Goal: Task Accomplishment & Management: Use online tool/utility

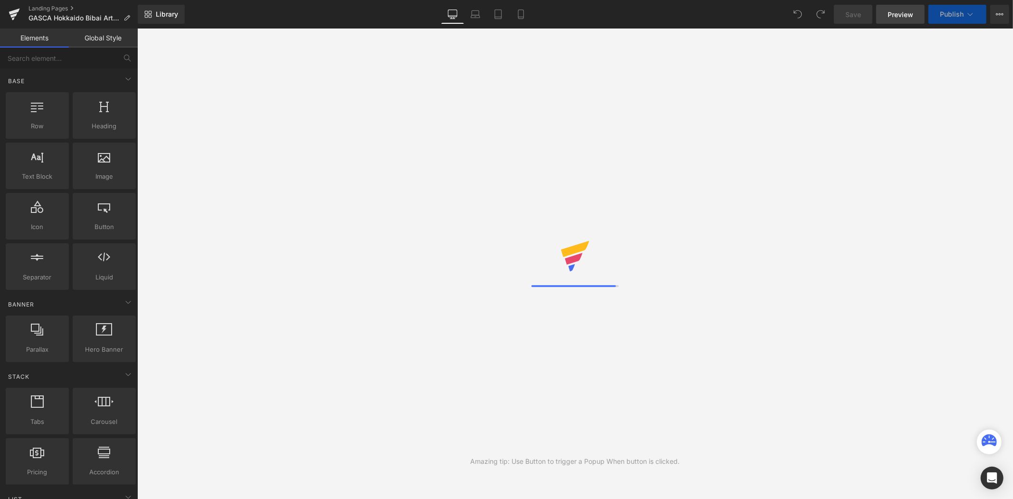
click at [904, 15] on span "Preview" at bounding box center [901, 15] width 26 height 10
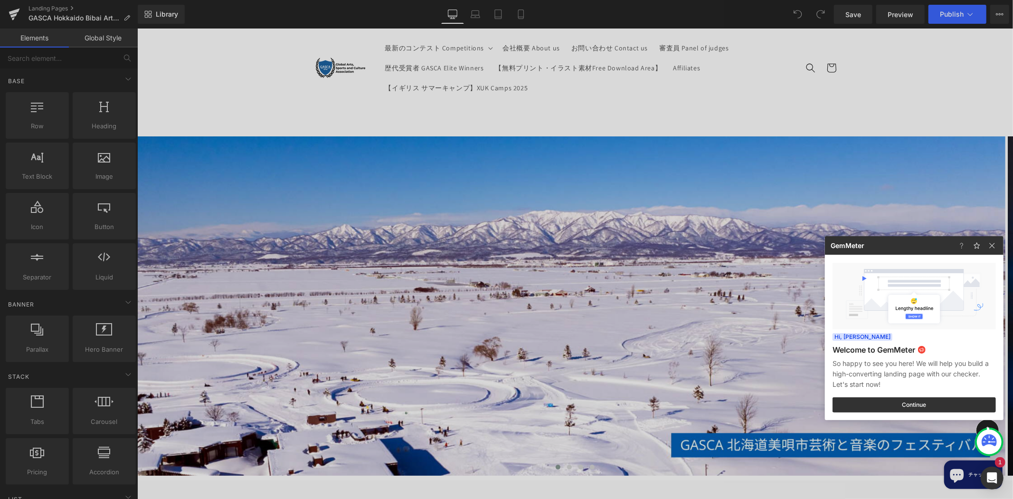
click at [599, 165] on div at bounding box center [506, 249] width 1013 height 499
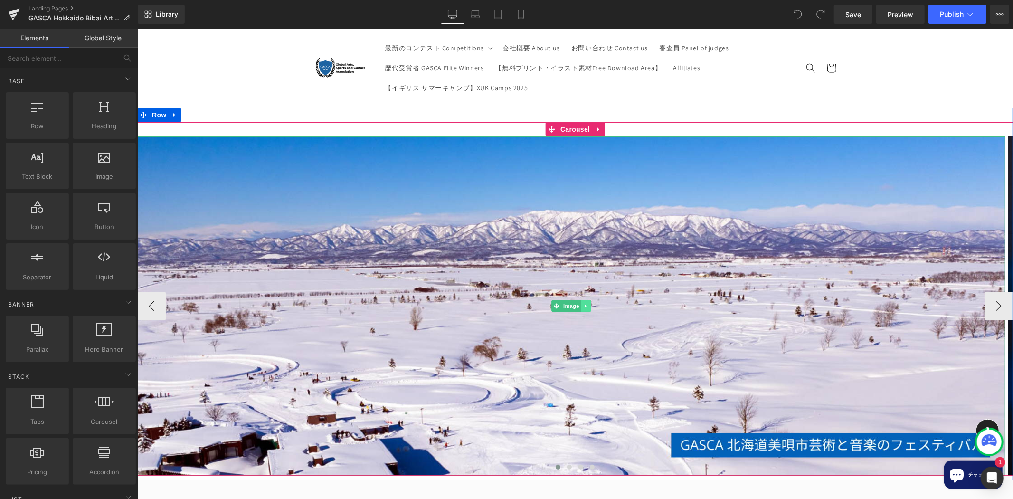
drag, startPoint x: 563, startPoint y: 330, endPoint x: 585, endPoint y: 262, distance: 71.2
click at [564, 329] on img at bounding box center [571, 305] width 868 height 339
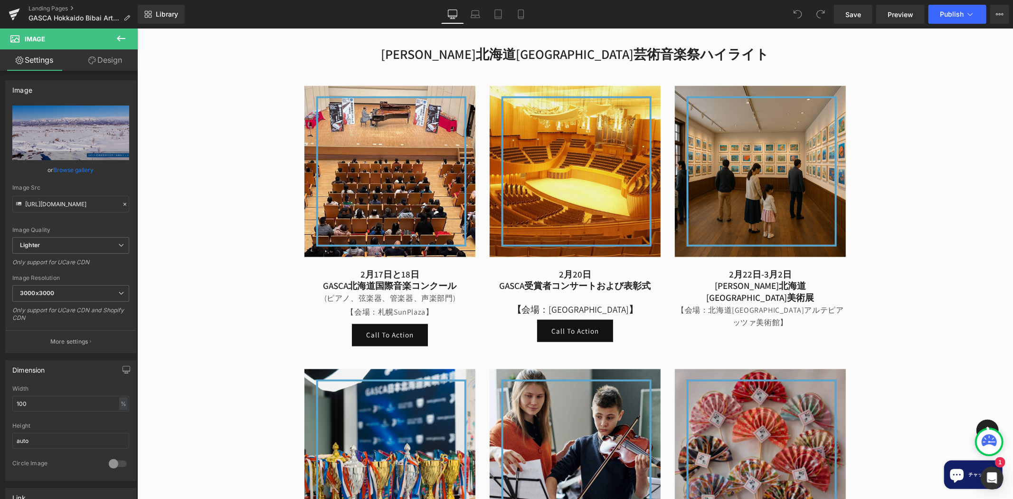
scroll to position [985, 0]
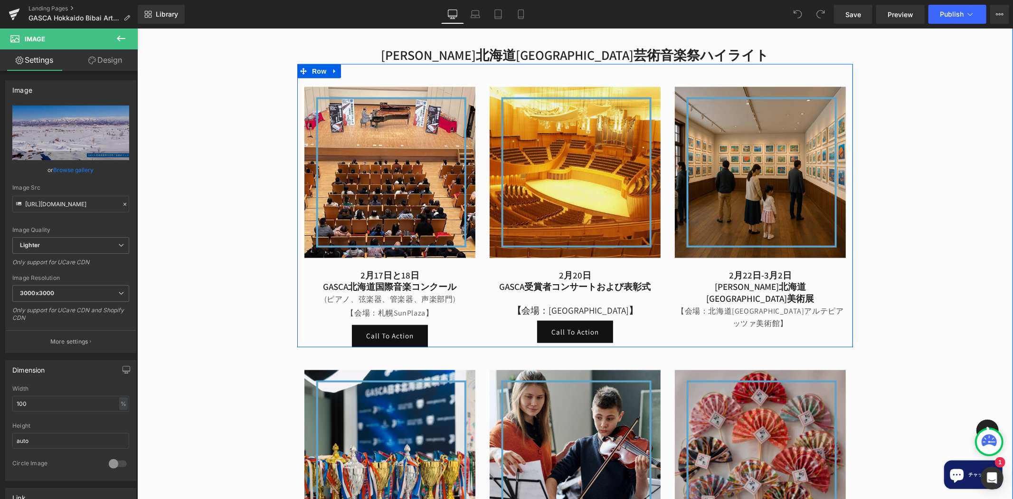
click at [397, 324] on link "Call To Action" at bounding box center [390, 335] width 76 height 22
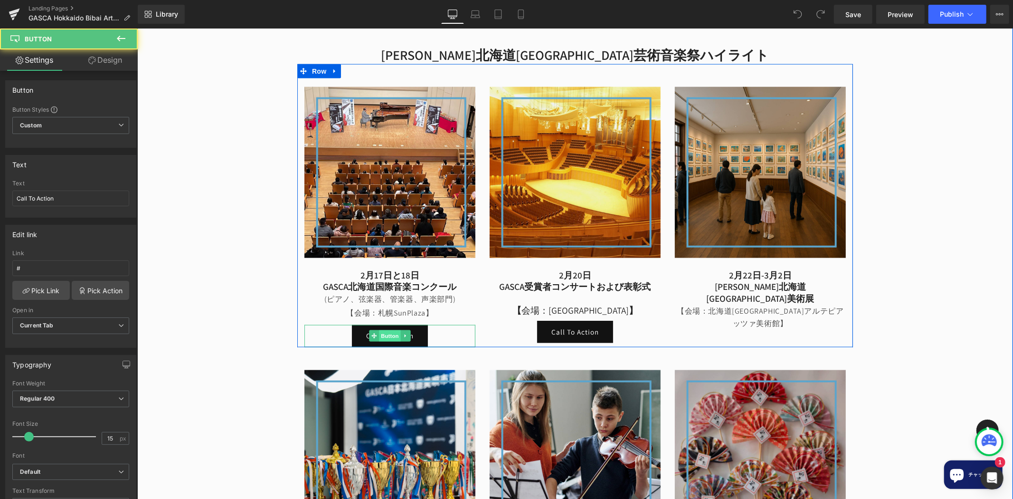
click at [384, 330] on span "Button" at bounding box center [390, 335] width 22 height 11
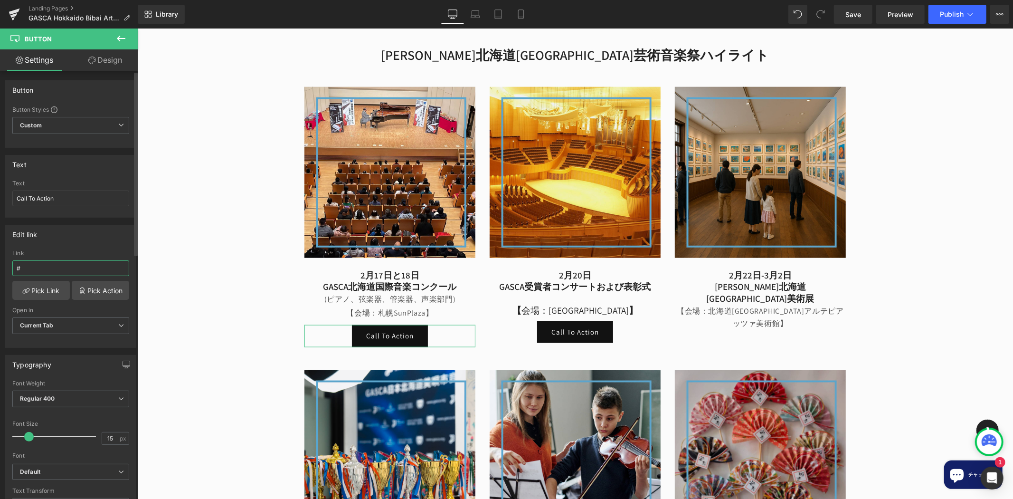
click at [52, 264] on input "#" at bounding box center [70, 268] width 117 height 16
drag, startPoint x: 46, startPoint y: 265, endPoint x: 14, endPoint y: 271, distance: 32.4
click at [14, 271] on input "#" at bounding box center [70, 268] width 117 height 16
type input "[URL][DOMAIN_NAME]"
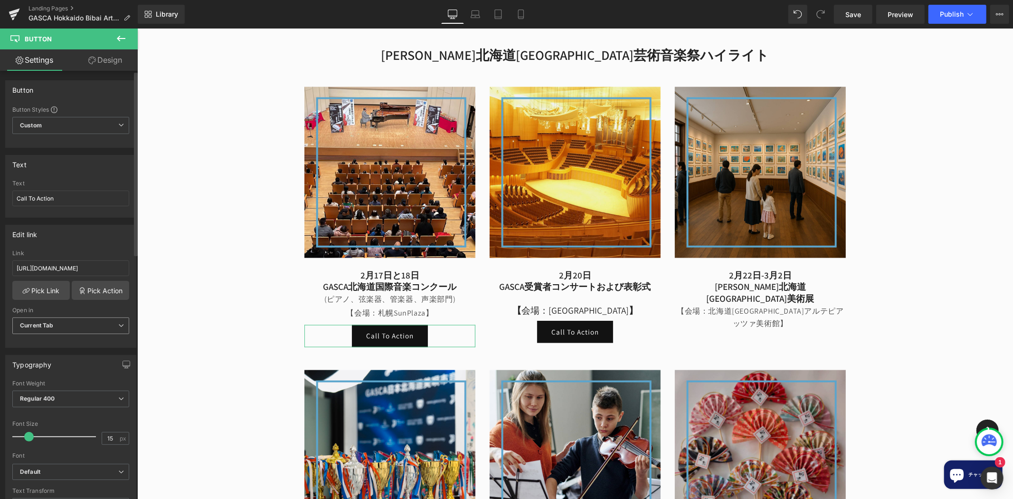
click at [90, 319] on span "Current Tab" at bounding box center [70, 325] width 117 height 17
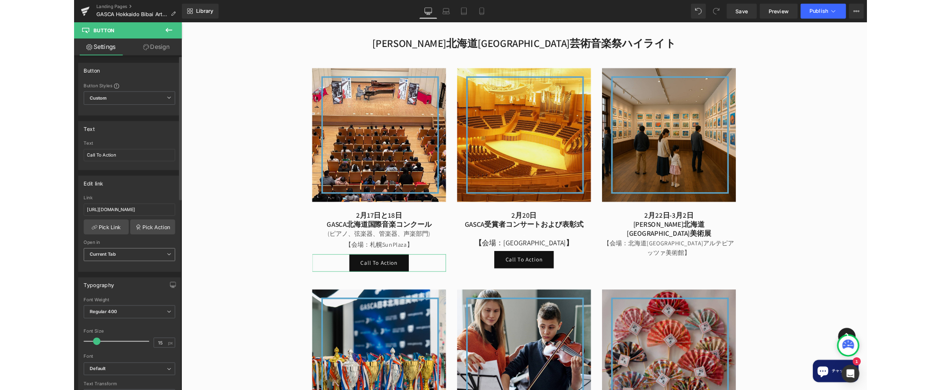
scroll to position [0, 0]
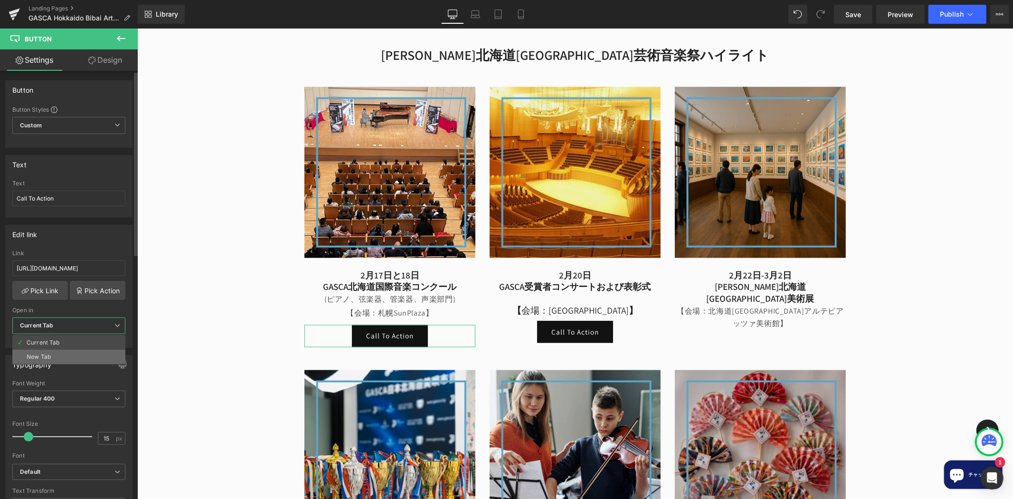
click at [77, 353] on li "New Tab" at bounding box center [68, 357] width 113 height 14
drag, startPoint x: 89, startPoint y: 200, endPoint x: -68, endPoint y: 212, distance: 157.6
click at [0, 212] on html "Button You are previewing how the will restyle your page. You can not edit Elem…" at bounding box center [506, 249] width 1013 height 499
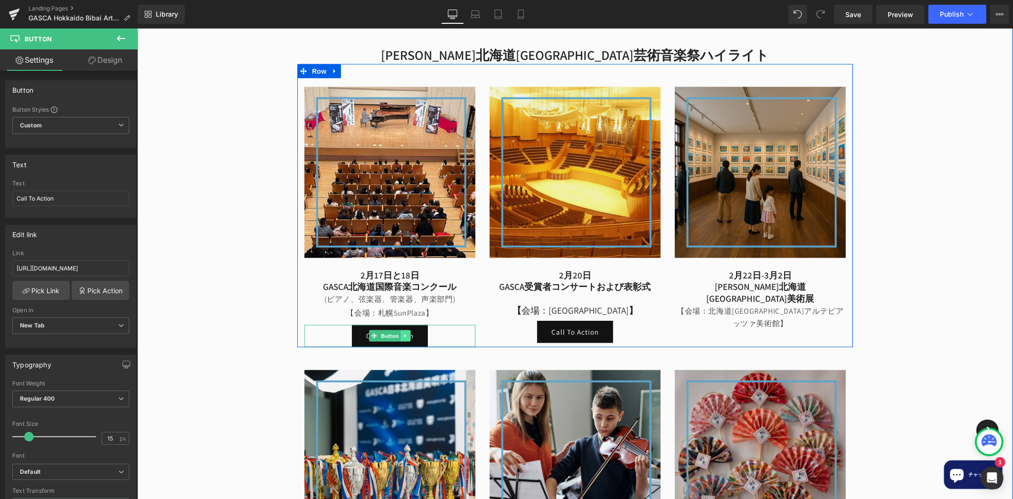
click at [403, 333] on icon at bounding box center [405, 336] width 5 height 6
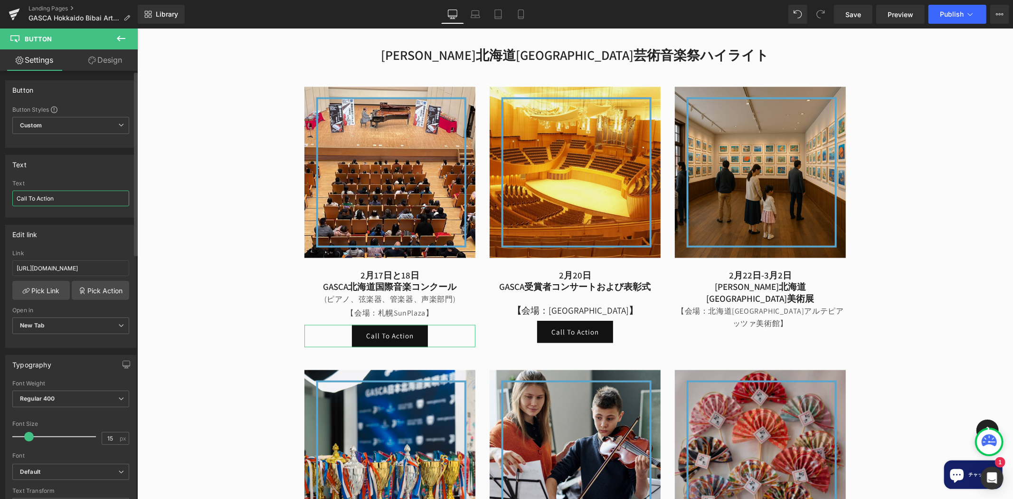
paste input "[無料参加]"
type input "[無料参加]"
click at [871, 21] on link "Save" at bounding box center [853, 14] width 38 height 19
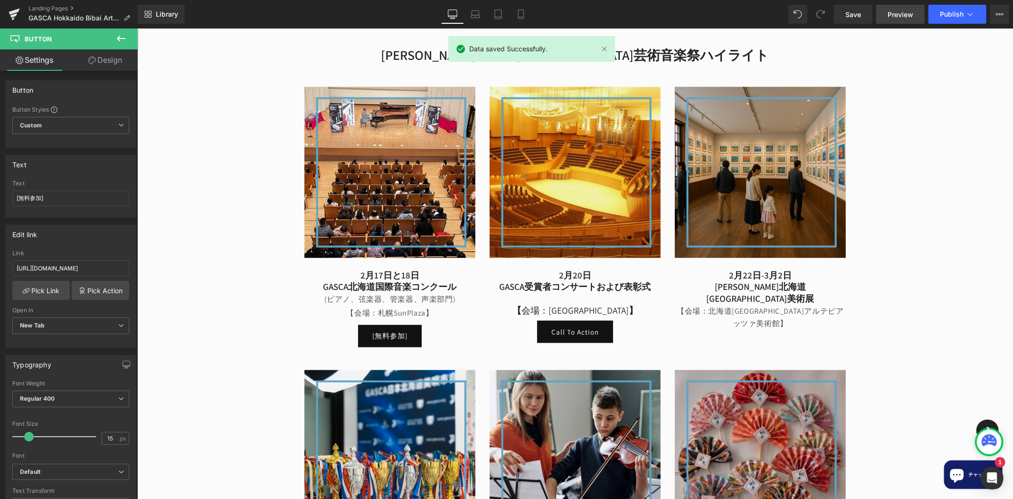
click at [905, 10] on span "Preview" at bounding box center [901, 15] width 26 height 10
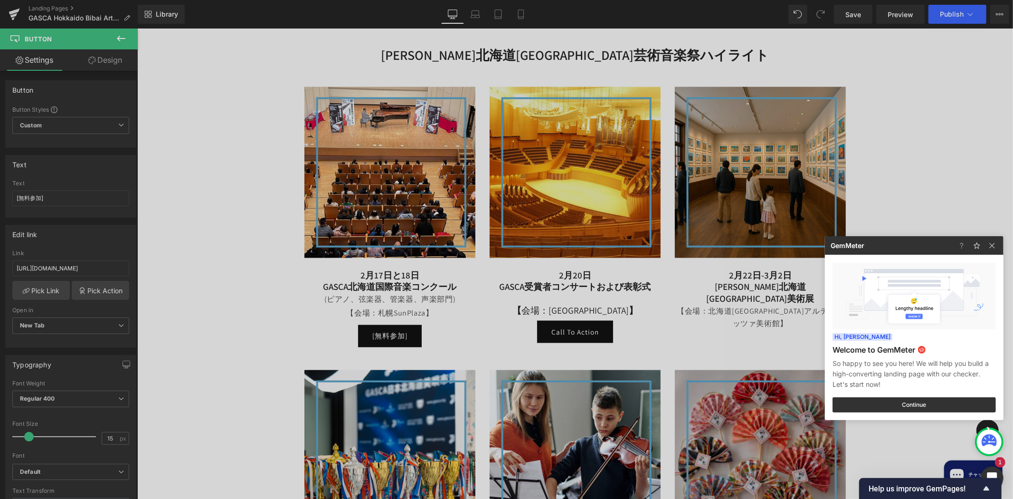
click at [385, 281] on div at bounding box center [506, 249] width 1013 height 499
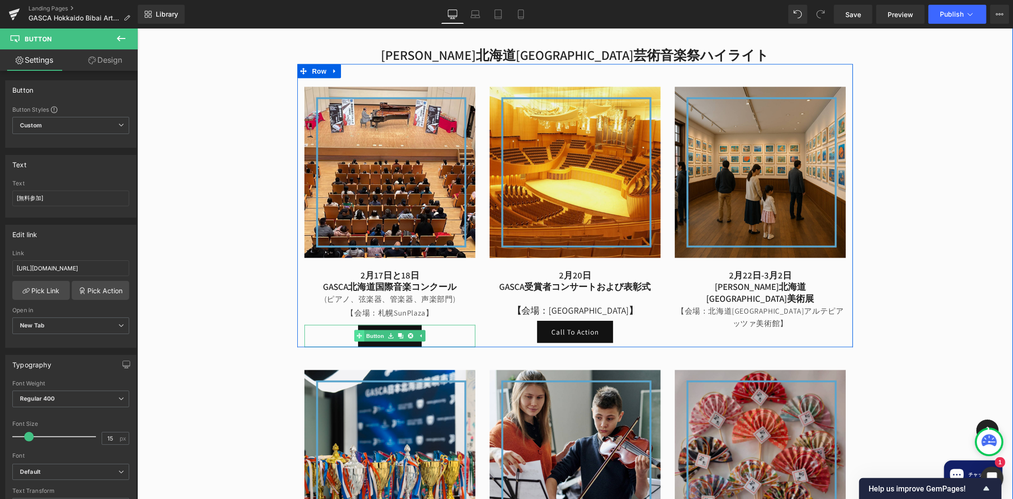
click at [368, 330] on link "Button" at bounding box center [369, 335] width 31 height 11
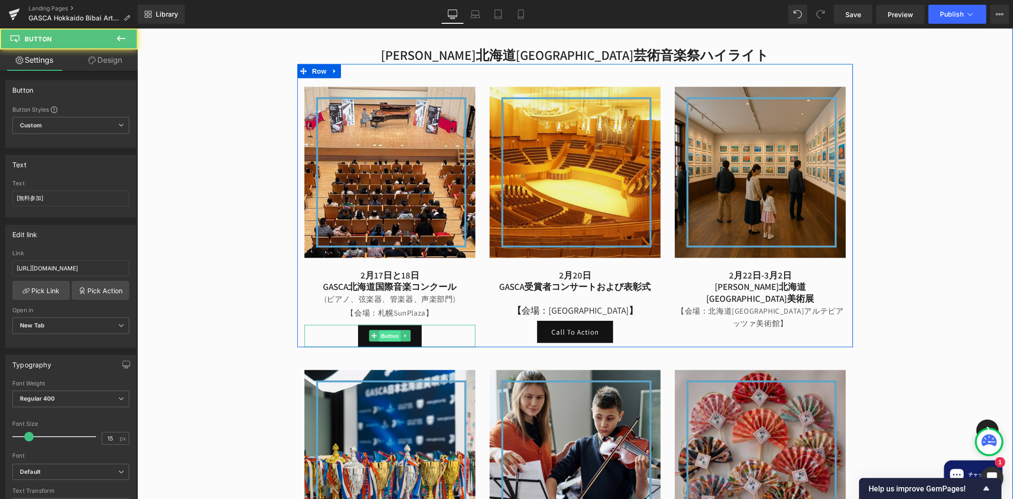
click at [385, 330] on span "Button" at bounding box center [390, 335] width 22 height 11
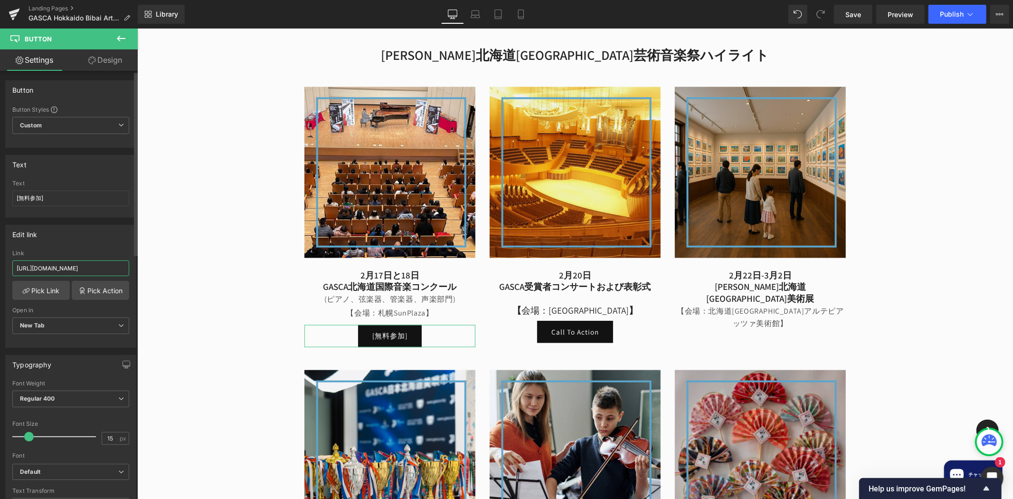
click at [46, 273] on input "[URL][DOMAIN_NAME]" at bounding box center [70, 268] width 117 height 16
paste input "[PERSON_NAME][DOMAIN_NAME][URL]"
type input "[URL][PERSON_NAME][DOMAIN_NAME]"
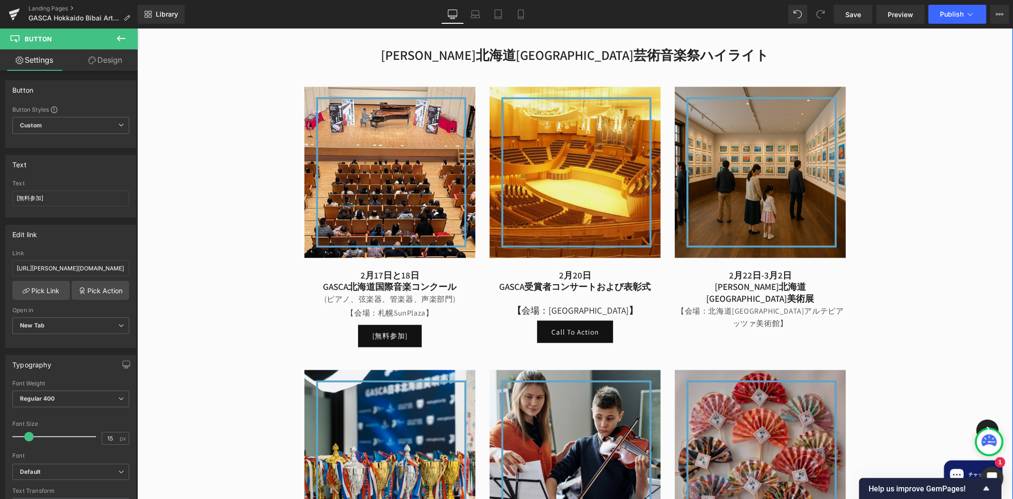
click at [173, 257] on div "[PERSON_NAME] 北海道美唄市芸術と音楽のフェスティバル Heading グローバル芸術・スポーツ・文化協会（[PERSON_NAME]）は、北海道…" at bounding box center [575, 66] width 876 height 1096
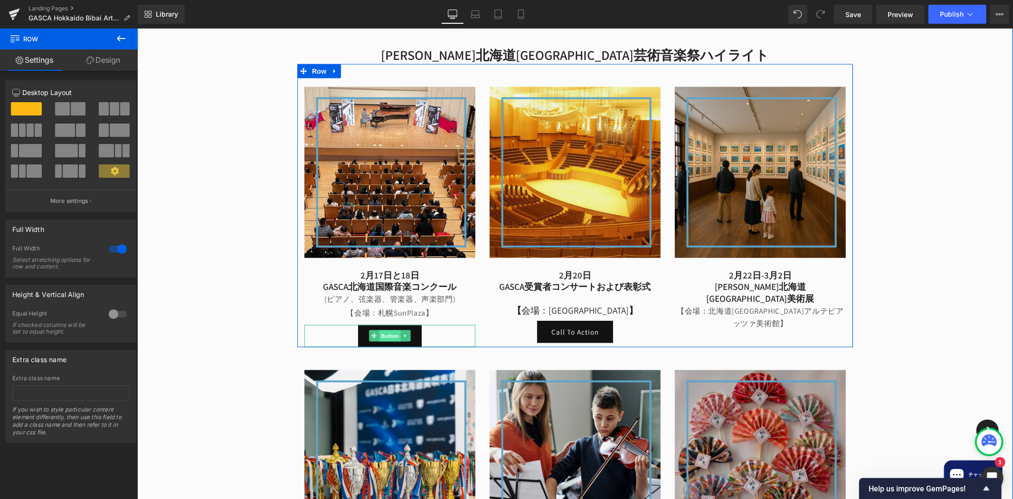
click at [392, 330] on span "Button" at bounding box center [390, 335] width 22 height 11
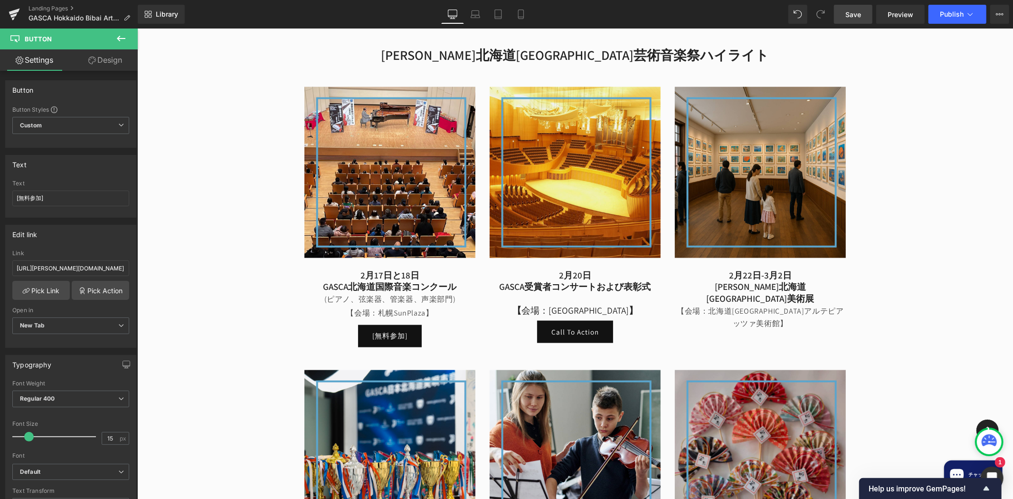
drag, startPoint x: 865, startPoint y: 13, endPoint x: 280, endPoint y: 161, distance: 603.6
click at [865, 13] on link "Save" at bounding box center [853, 14] width 38 height 19
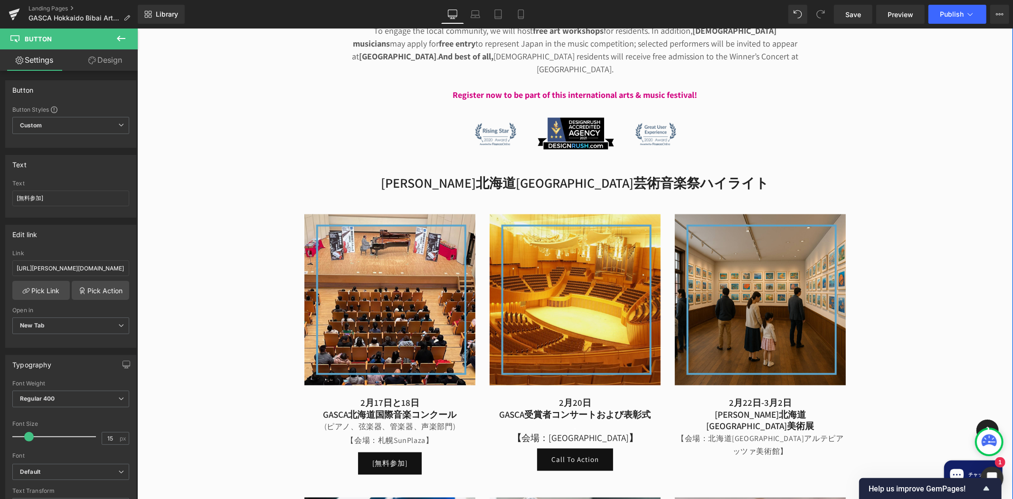
scroll to position [865, 0]
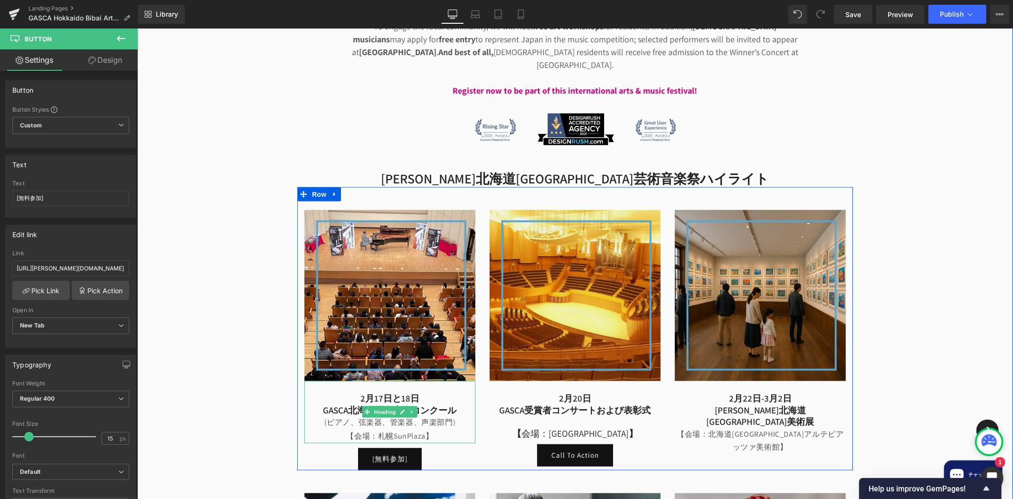
drag, startPoint x: 432, startPoint y: 379, endPoint x: 430, endPoint y: 385, distance: 6.5
click at [432, 429] on div "【会場：札幌SunPlaza】" at bounding box center [389, 436] width 171 height 14
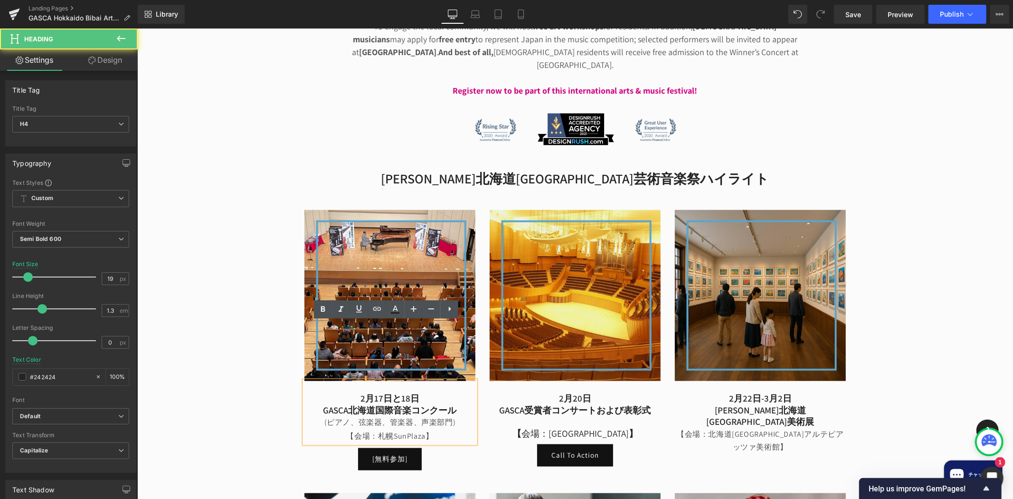
click at [435, 429] on div "【会場：札幌SunPlaza】" at bounding box center [389, 436] width 171 height 14
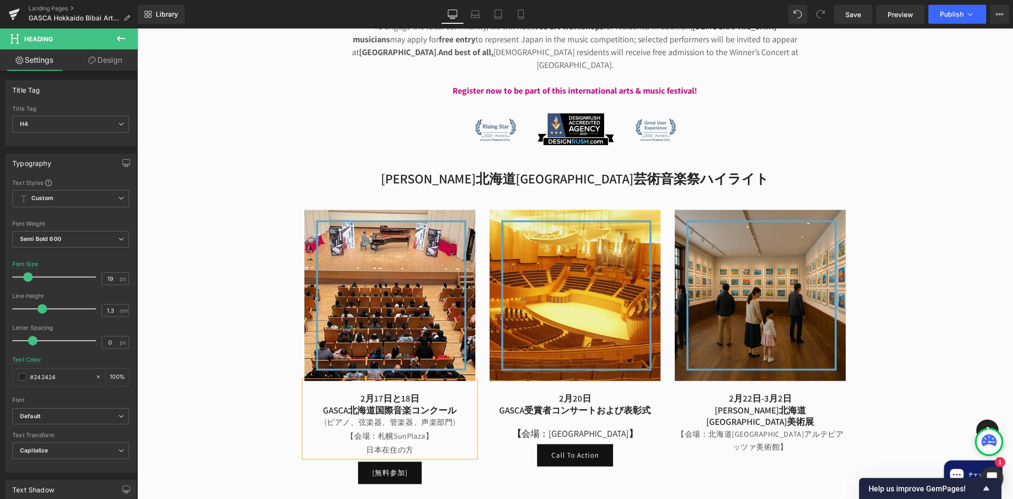
click at [358, 429] on div "【会場：札幌SunPlaza】 日本在住の方" at bounding box center [389, 443] width 171 height 28
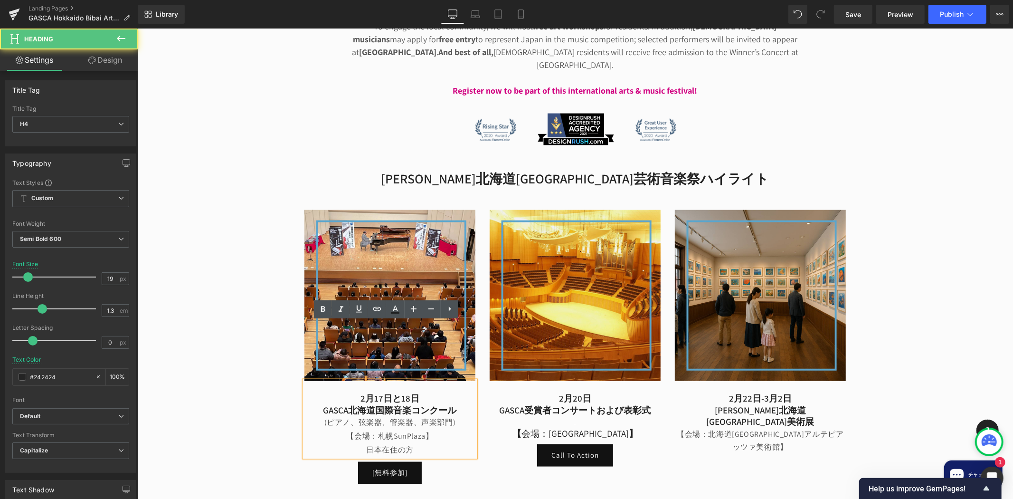
click at [358, 429] on div "【会場：札幌SunPlaza】 日本在住の方" at bounding box center [389, 443] width 171 height 28
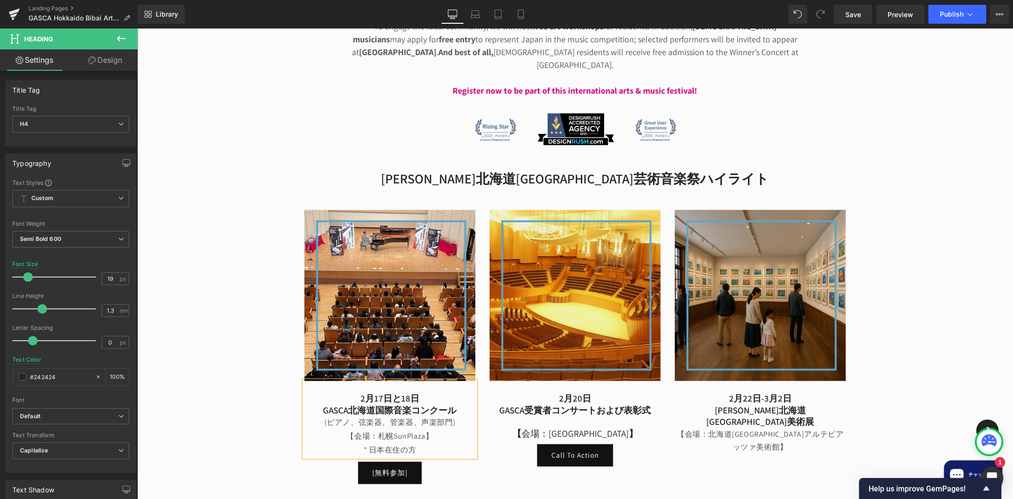
click at [426, 429] on div "【会場：[GEOGRAPHIC_DATA]】 * 日本在住の方" at bounding box center [389, 443] width 171 height 28
click at [350, 429] on div "【会場：札幌SunPlaza】 * 日本在住の方限定" at bounding box center [389, 443] width 171 height 28
copy div "*"
click at [427, 429] on div "【会場：札幌SunPlaza】 * 日本在住の方限定" at bounding box center [389, 443] width 171 height 28
click at [445, 461] on div "[無料参加]" at bounding box center [389, 472] width 171 height 22
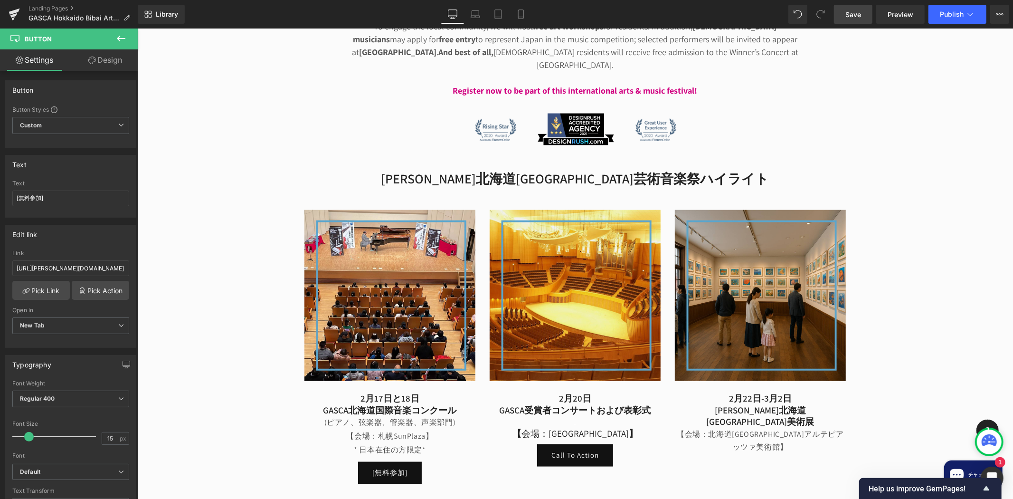
click at [863, 10] on link "Save" at bounding box center [853, 14] width 38 height 19
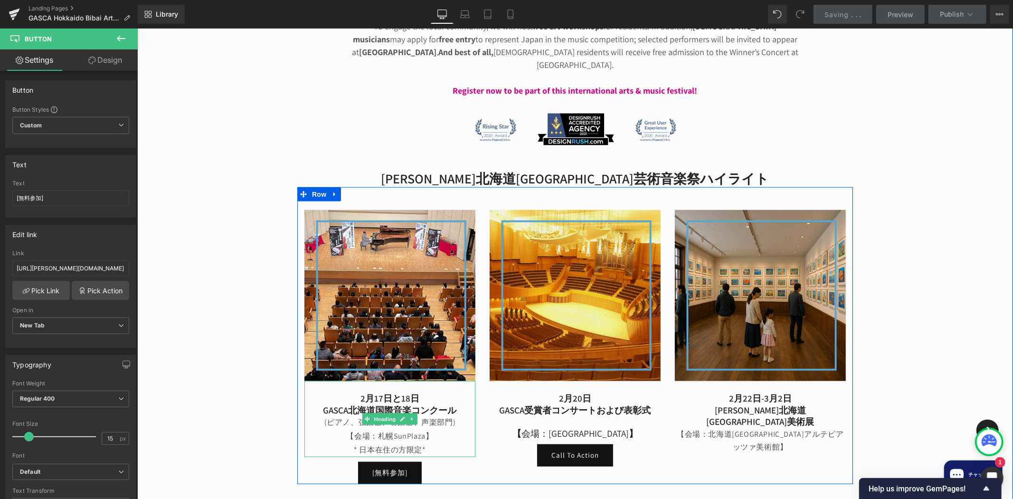
click at [373, 429] on div "【会場：札幌SunPlaza】 * 日本在住の方限定*" at bounding box center [389, 443] width 171 height 28
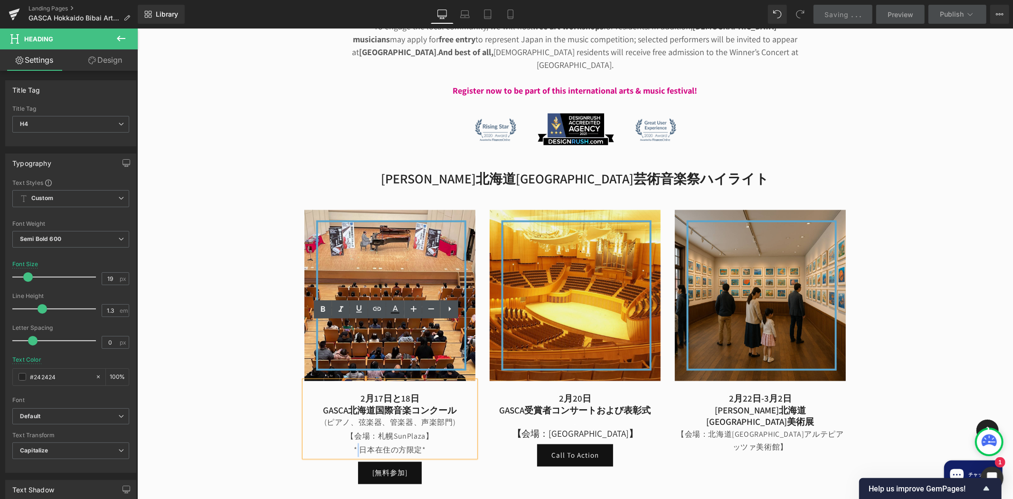
click at [356, 429] on div "【会場：札幌SunPlaza】 * 日本在住の方限定*" at bounding box center [389, 443] width 171 height 28
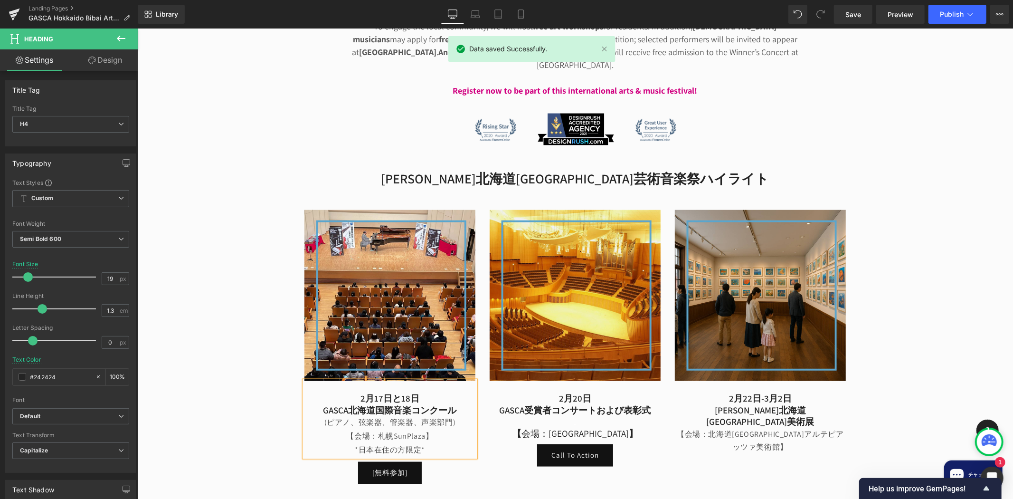
click at [953, 105] on div "[PERSON_NAME] 北海道美唄市芸術と音楽のフェスティバル Heading グローバル芸術・スポーツ・文化協会（[PERSON_NAME]）は、北海道…" at bounding box center [575, 197] width 876 height 1110
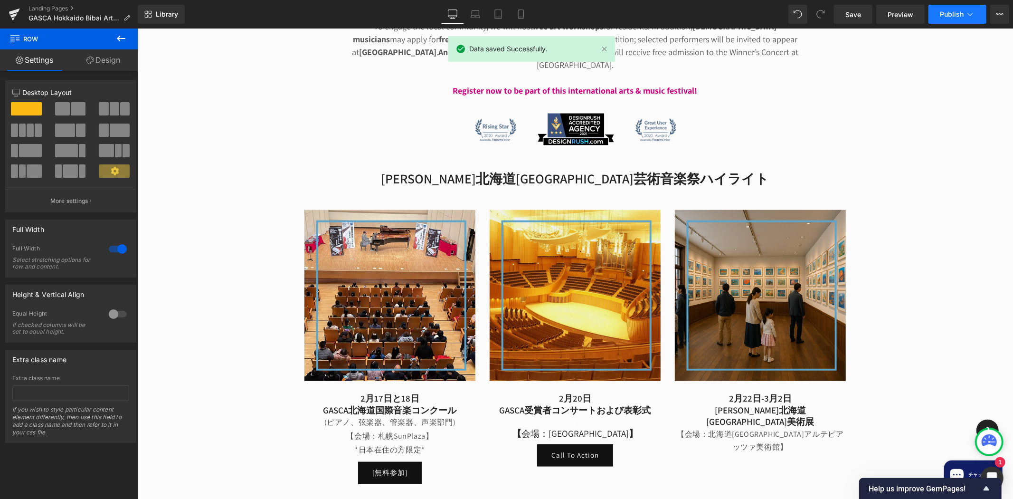
click at [969, 21] on button "Publish" at bounding box center [958, 14] width 58 height 19
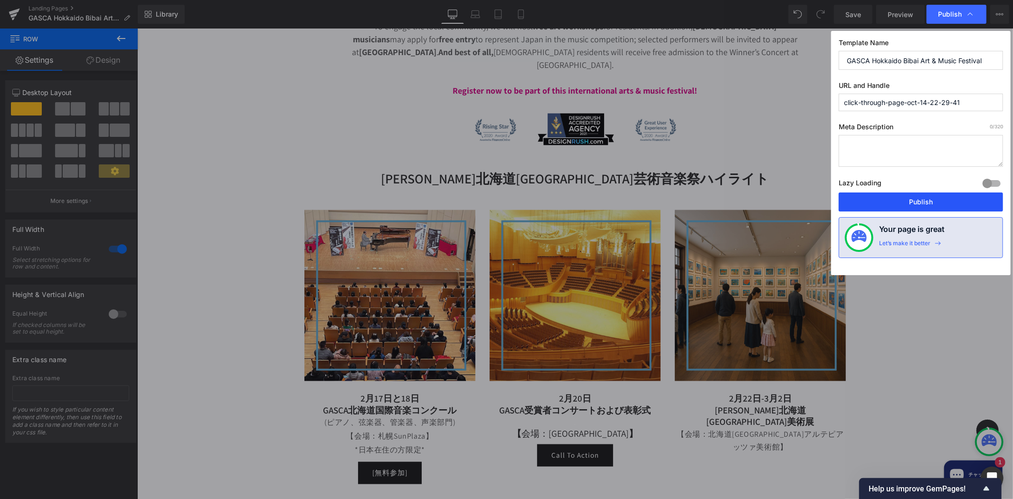
drag, startPoint x: 936, startPoint y: 198, endPoint x: 798, endPoint y: 167, distance: 141.3
click at [936, 198] on button "Publish" at bounding box center [921, 201] width 164 height 19
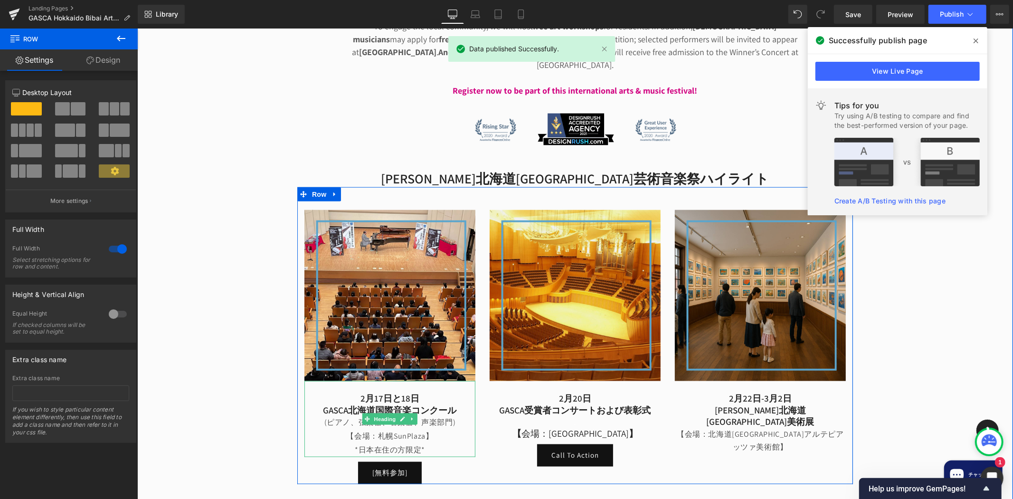
click at [389, 429] on div "【会場：札幌SunPlaza】 *日本在住の方限定*" at bounding box center [389, 443] width 171 height 28
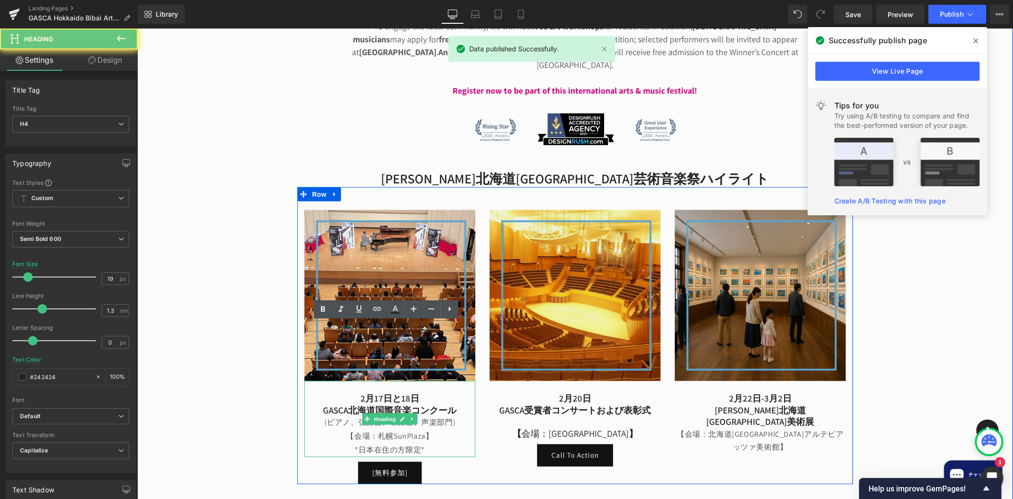
click at [389, 429] on div "【会場：札幌SunPlaza】 *日本在住の方限定*" at bounding box center [389, 443] width 171 height 28
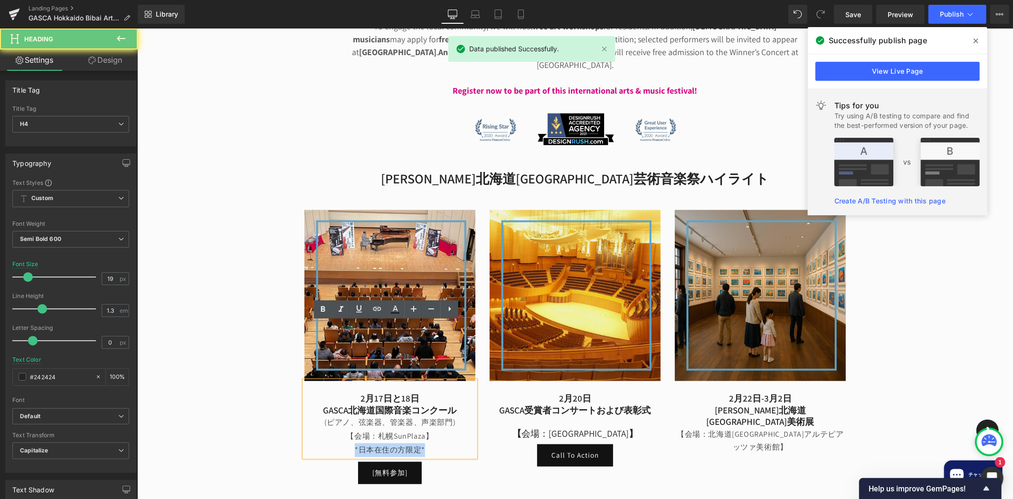
click at [389, 429] on div "【会場：札幌SunPlaza】 *日本在住の方限定*" at bounding box center [389, 443] width 171 height 28
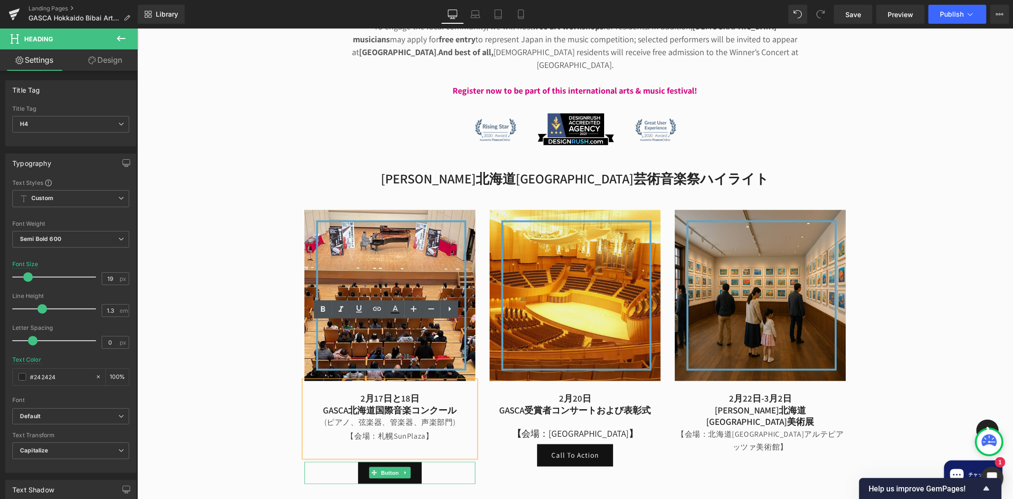
click at [358, 461] on link "[無料参加]" at bounding box center [390, 472] width 64 height 22
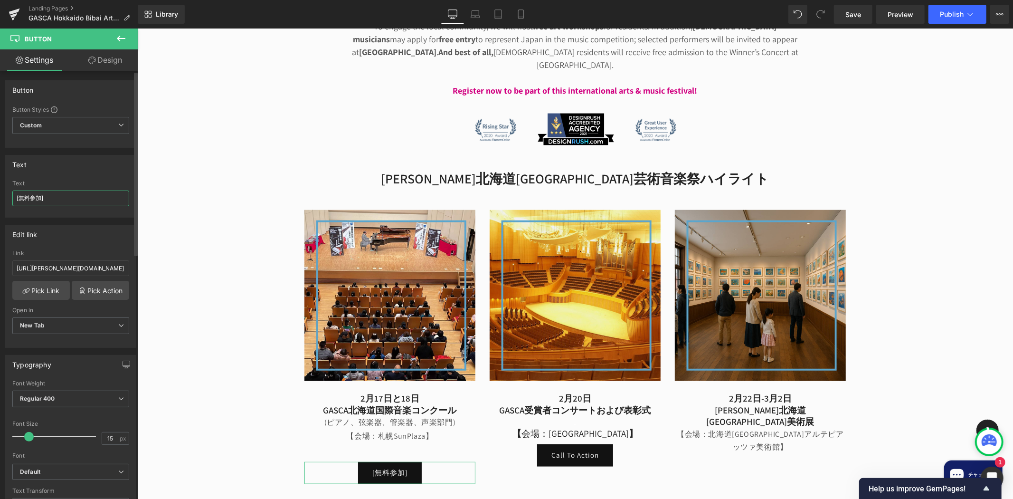
click at [76, 197] on input "[無料参加]" at bounding box center [70, 198] width 117 height 16
type input "[無料参加] *日本在住の方限定*"
click at [96, 229] on div "Edit link" at bounding box center [71, 234] width 130 height 18
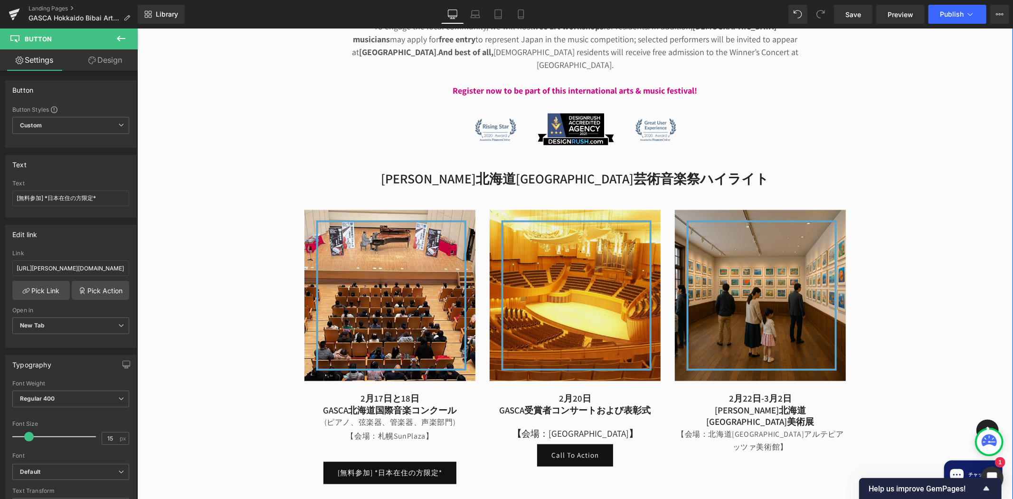
click at [200, 200] on div "[PERSON_NAME] 北海道美唄市芸術と音楽のフェスティバル Heading グローバル芸術・スポーツ・文化協会（[PERSON_NAME]）は、北海道…" at bounding box center [575, 197] width 876 height 1110
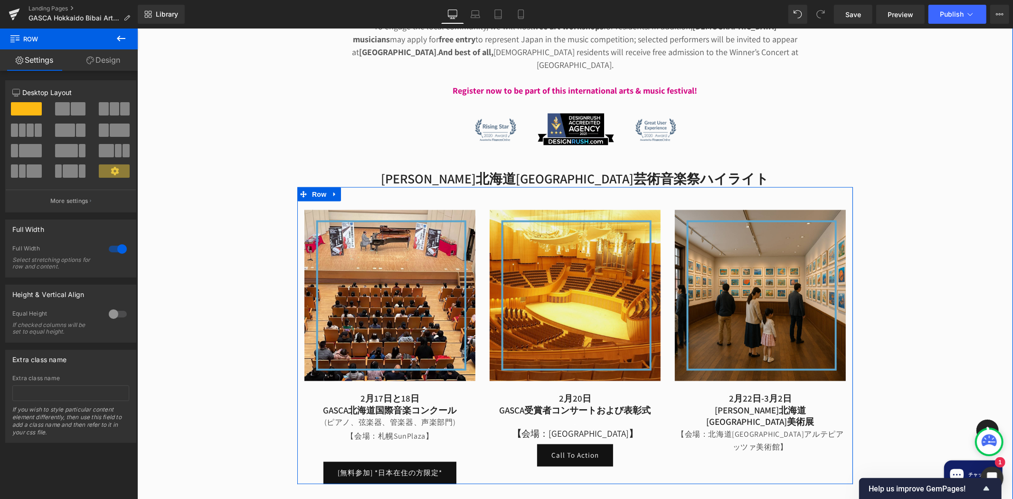
click at [439, 429] on div "【会場：札幌SunPlaza】" at bounding box center [389, 443] width 171 height 28
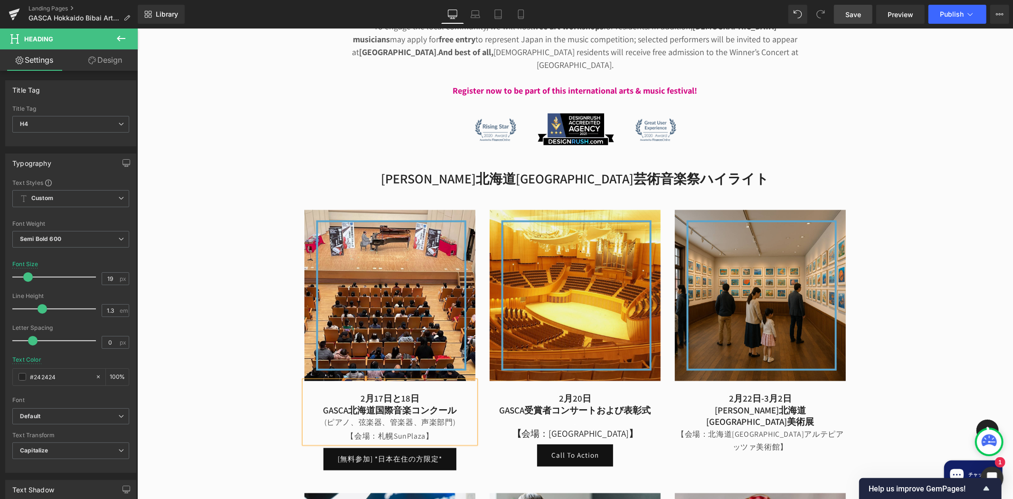
click at [857, 19] on link "Save" at bounding box center [853, 14] width 38 height 19
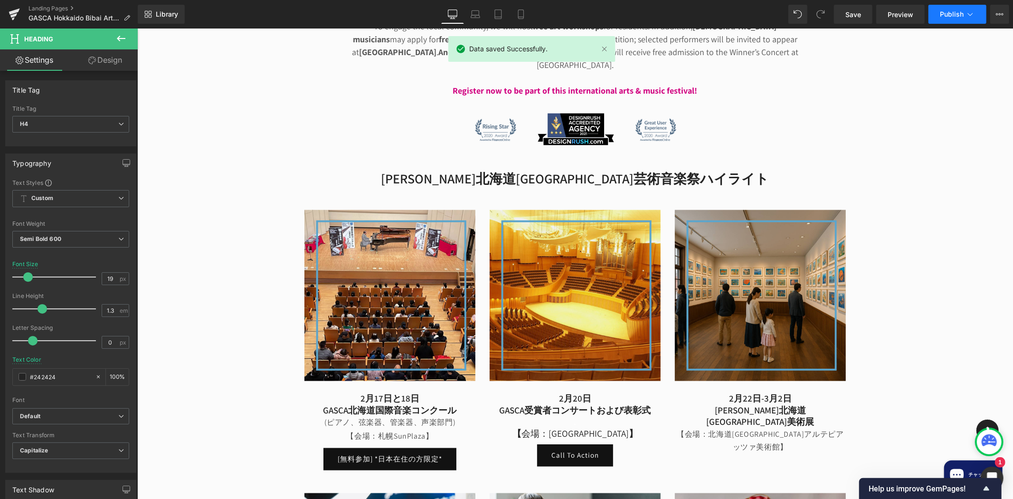
click at [957, 12] on span "Publish" at bounding box center [952, 14] width 24 height 8
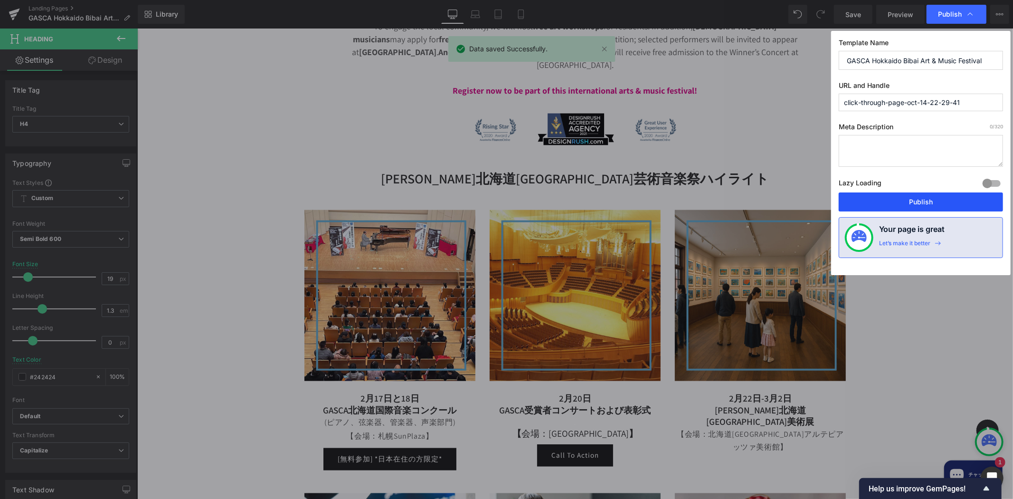
click at [948, 201] on button "Publish" at bounding box center [921, 201] width 164 height 19
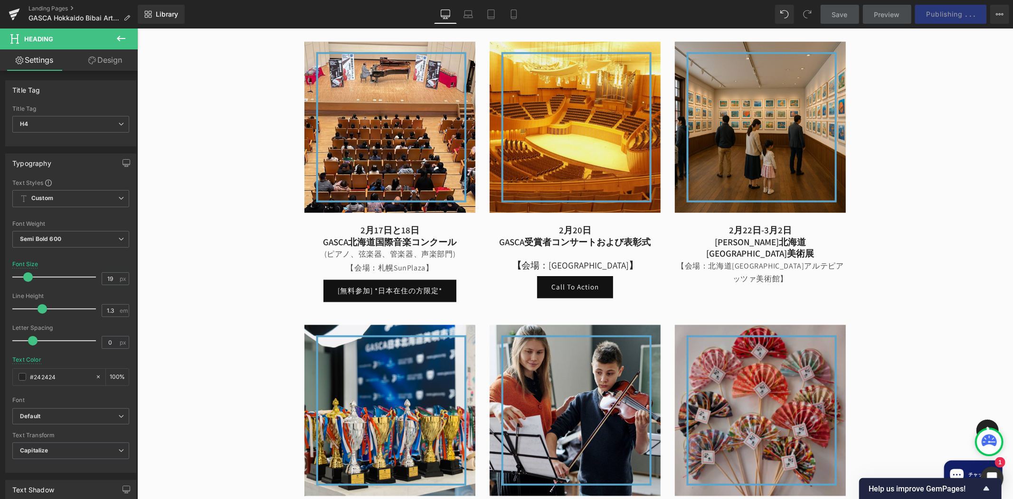
scroll to position [1358, 0]
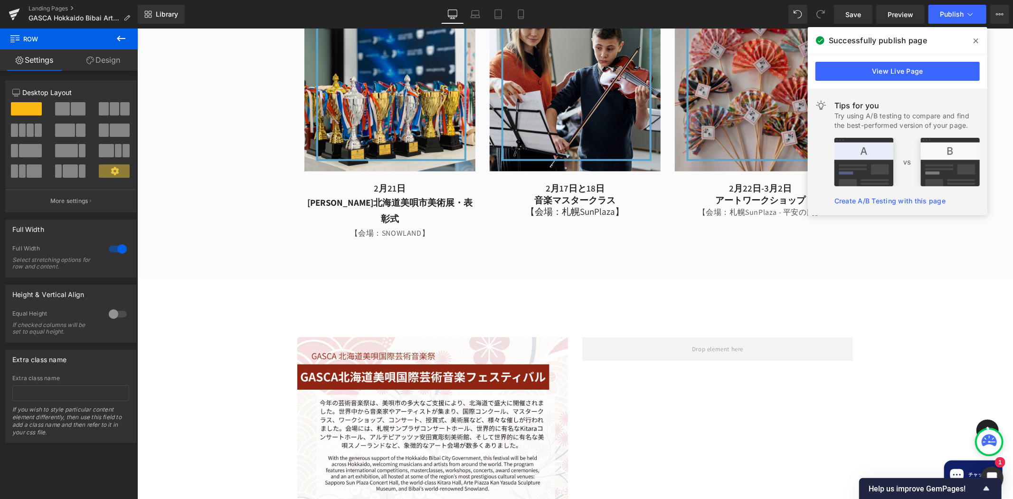
click at [976, 46] on span at bounding box center [976, 40] width 15 height 15
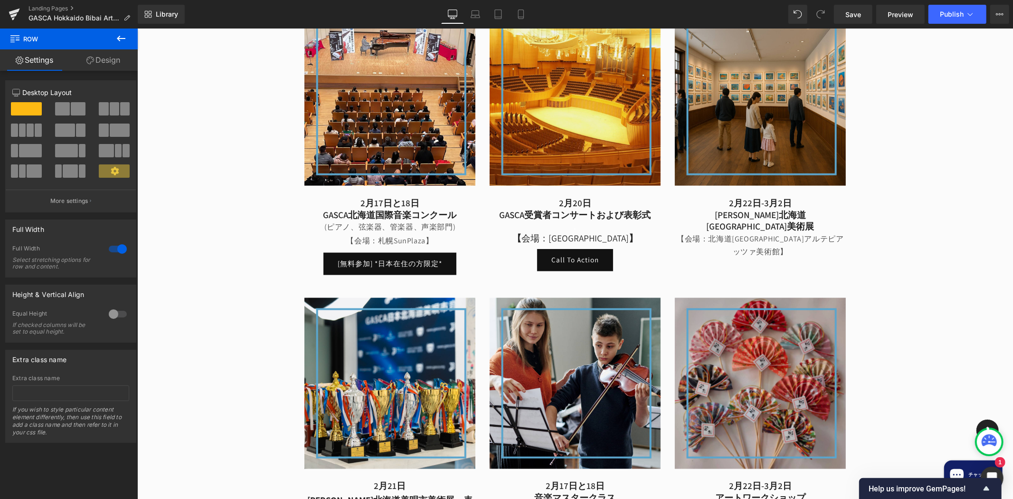
scroll to position [988, 0]
